Goal: Check status: Check status

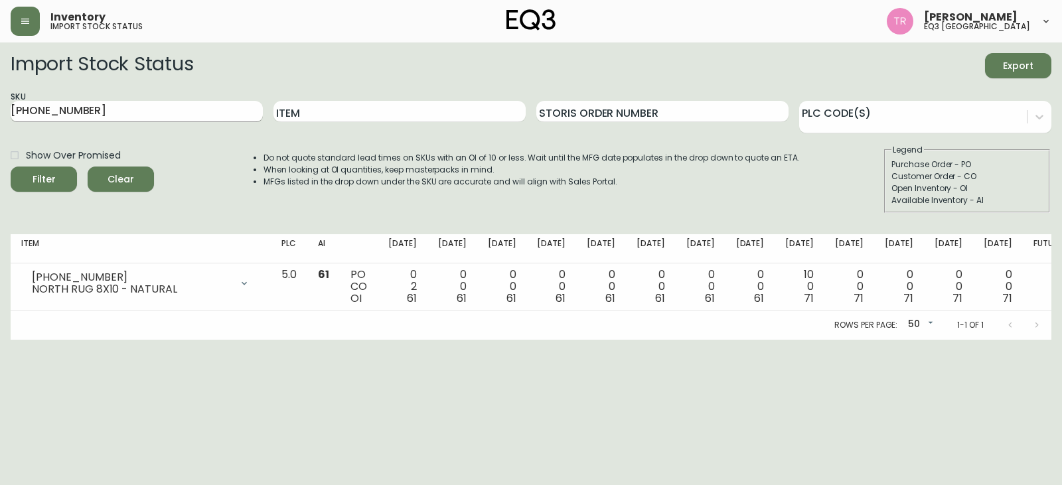
click at [100, 107] on input "[PHONE_NUMBER]" at bounding box center [137, 111] width 252 height 21
click at [100, 106] on input "[PHONE_NUMBER]" at bounding box center [137, 111] width 252 height 21
paste input "[PHONE_NUMBER]"
click at [11, 167] on button "Filter" at bounding box center [44, 179] width 66 height 25
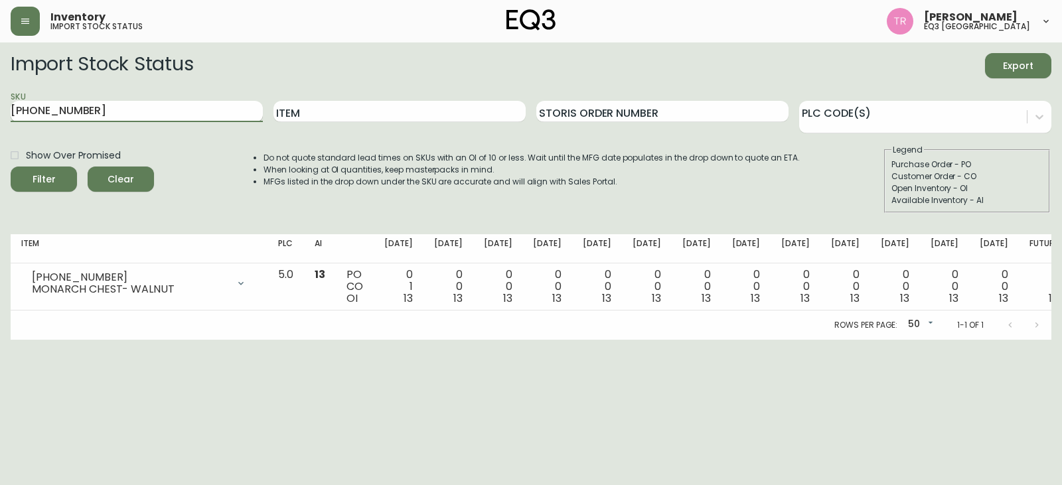
click at [135, 113] on input "[PHONE_NUMBER]" at bounding box center [137, 111] width 252 height 21
paste input "[PHONE_NUMBER]"
type input "[PHONE_NUMBER]"
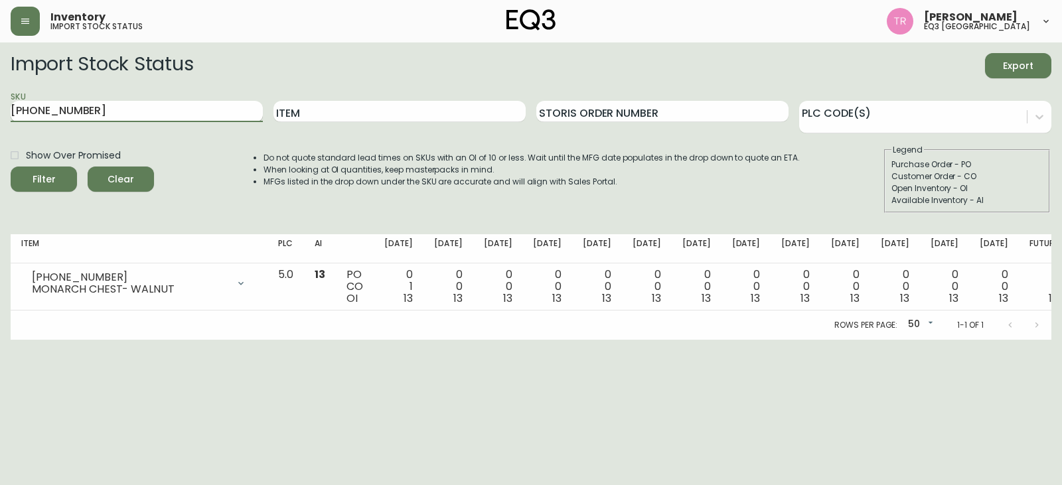
click at [11, 167] on button "Filter" at bounding box center [44, 179] width 66 height 25
